Goal: Find specific page/section: Find specific page/section

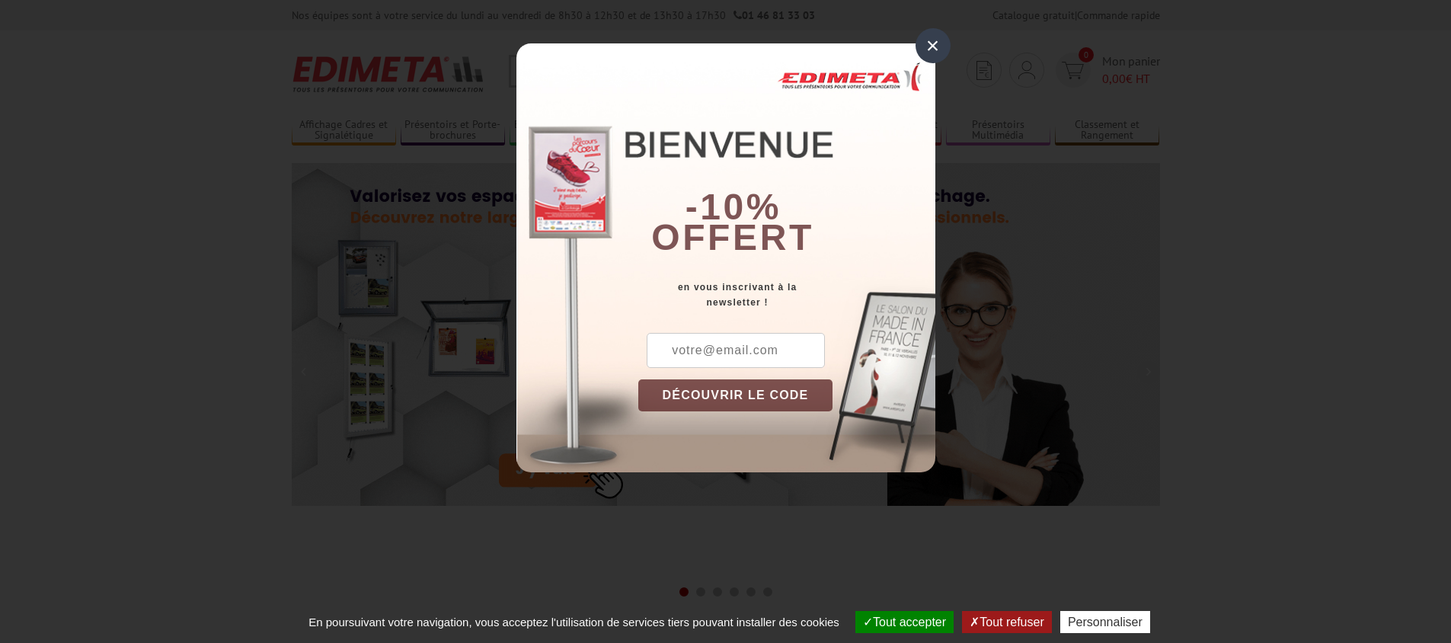
click at [922, 42] on div "×" at bounding box center [932, 45] width 35 height 35
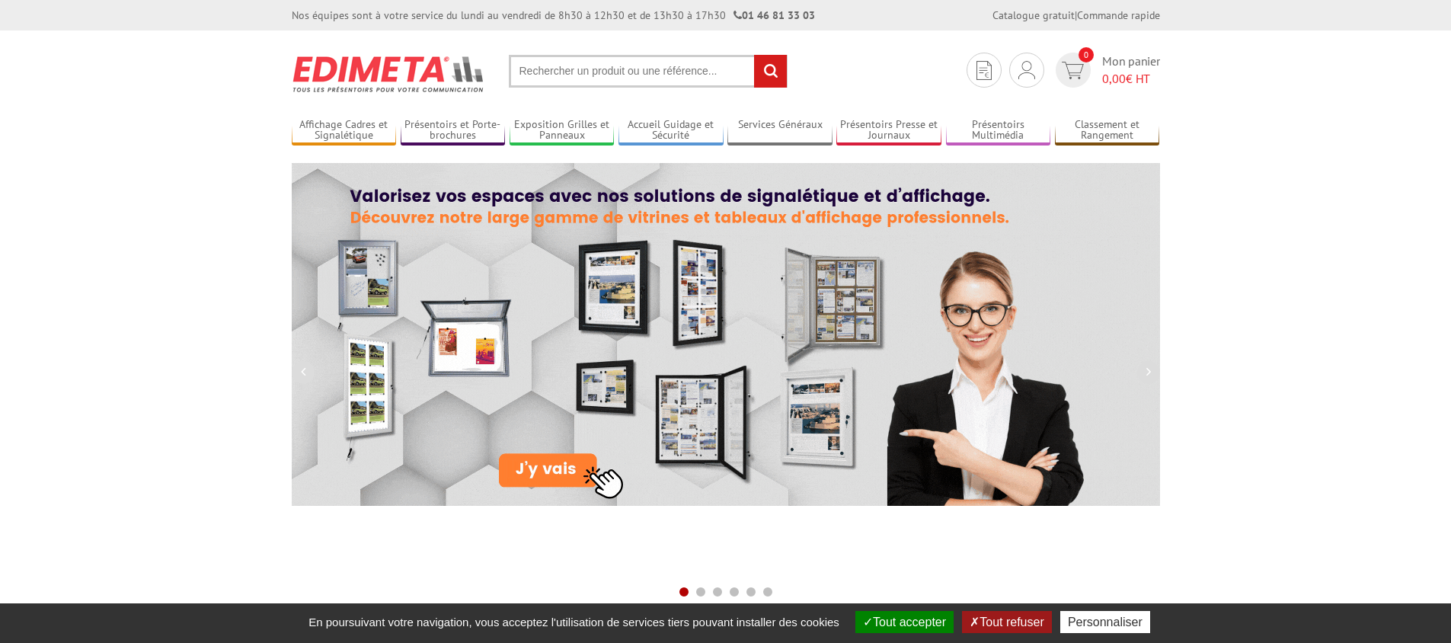
click at [578, 75] on input "text" at bounding box center [648, 71] width 279 height 33
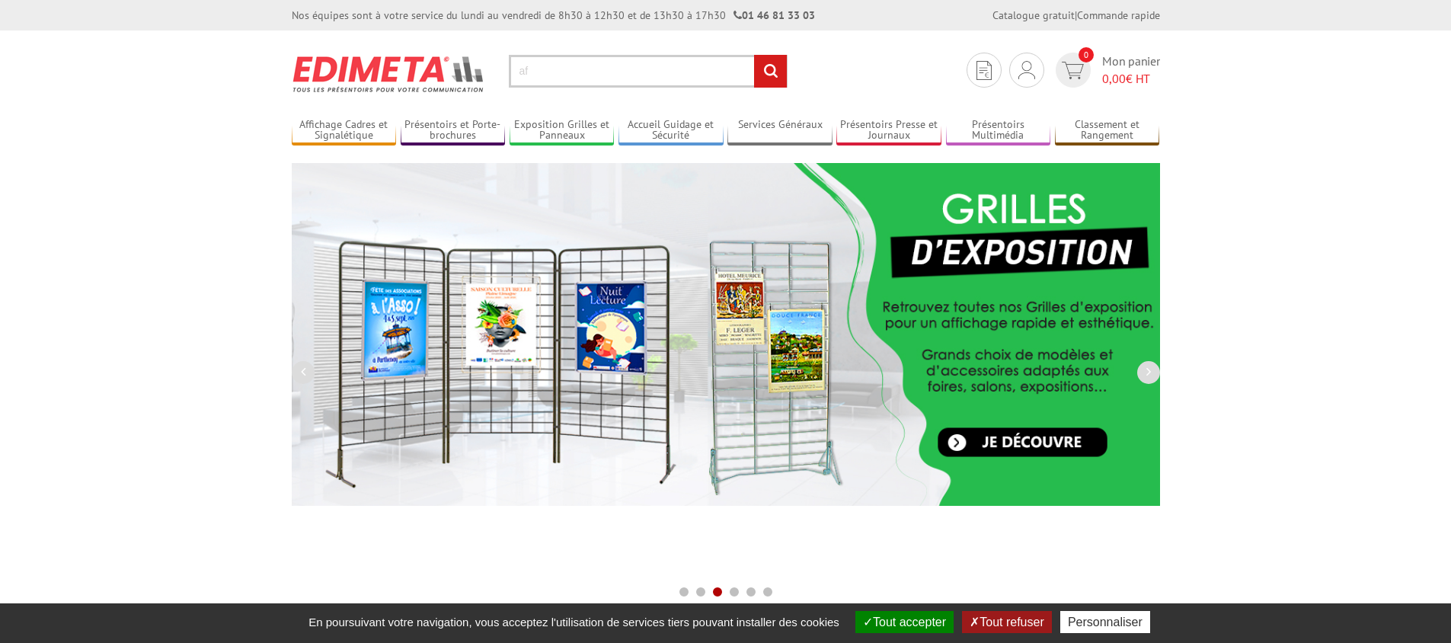
type input "a"
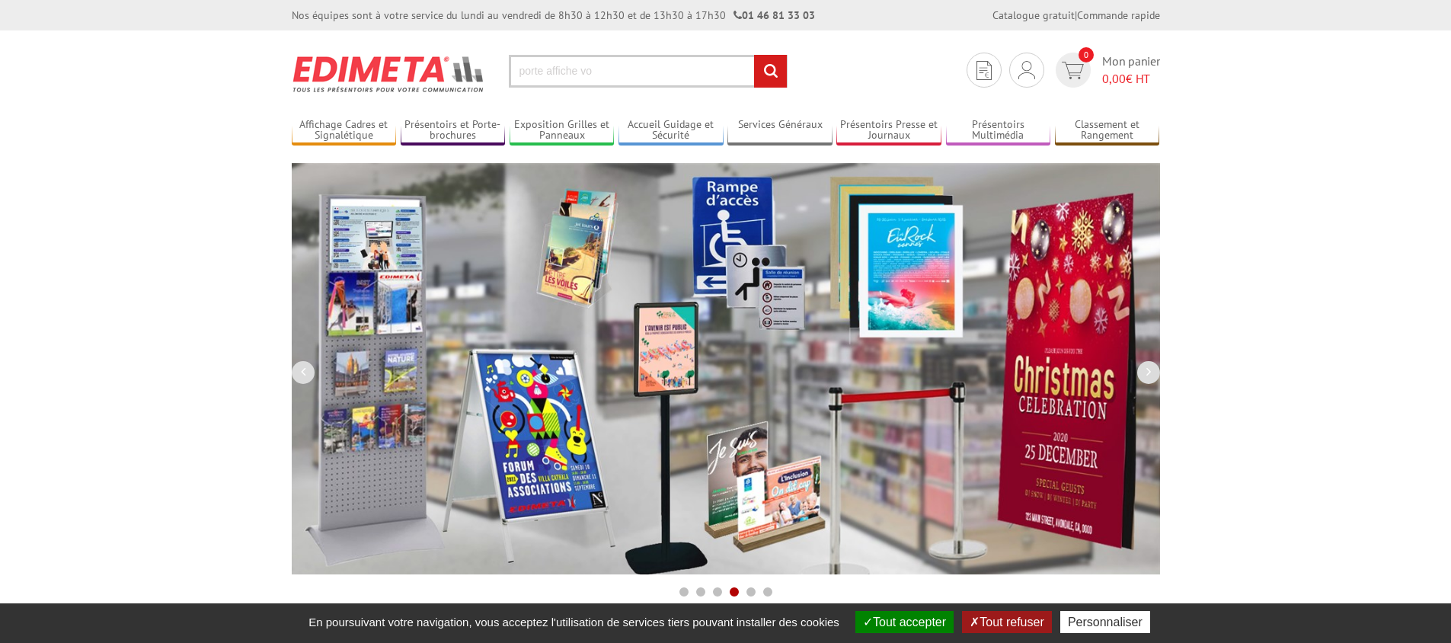
type input "porte affiche vo"
click at [754, 55] on input "rechercher" at bounding box center [770, 71] width 33 height 33
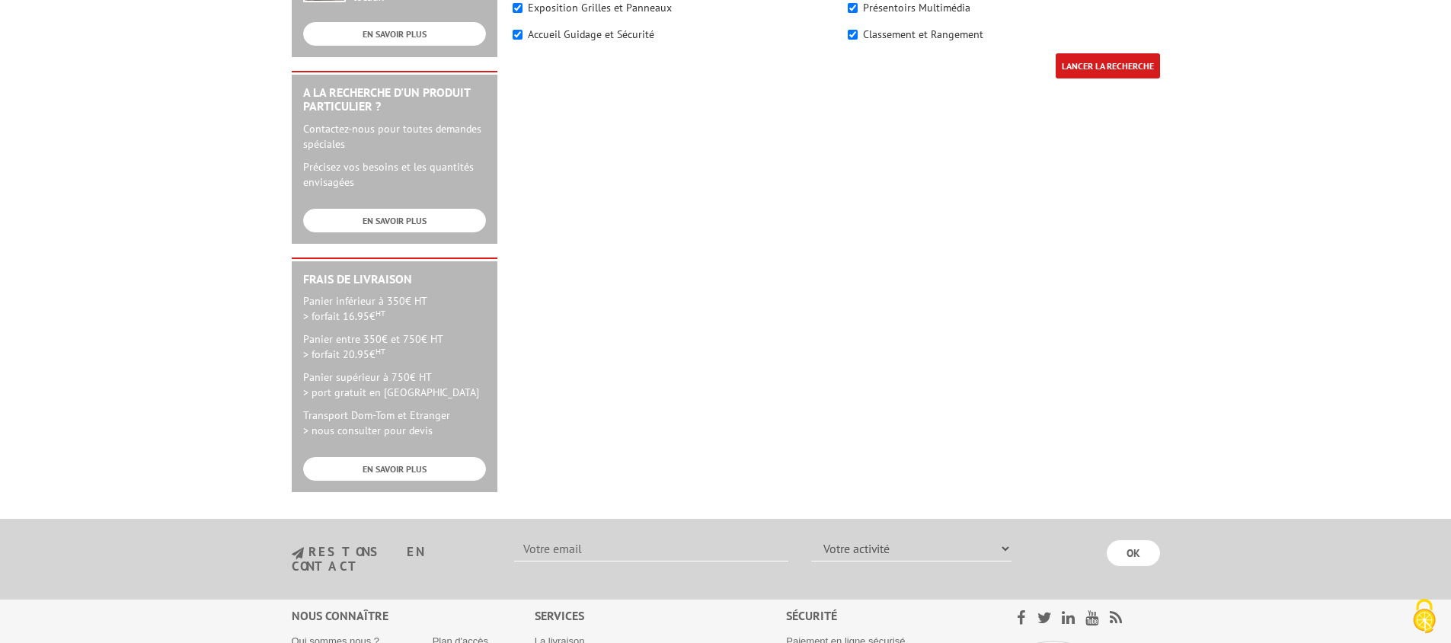
scroll to position [696, 0]
